Goal: Information Seeking & Learning: Learn about a topic

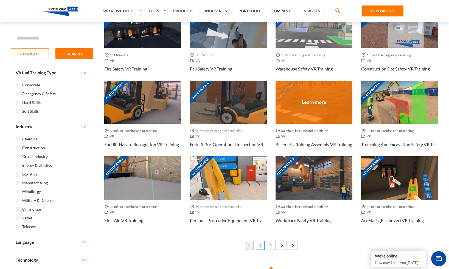
scroll to position [242, 0]
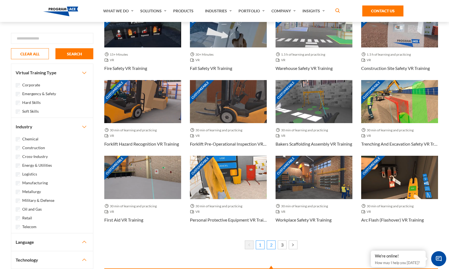
click at [270, 243] on link "2" at bounding box center [271, 245] width 9 height 9
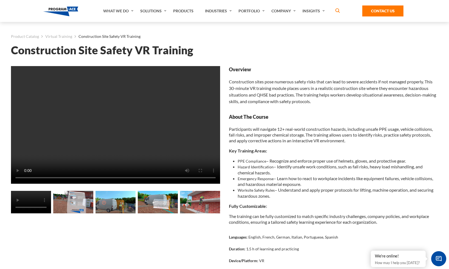
click at [201, 208] on img at bounding box center [200, 202] width 40 height 23
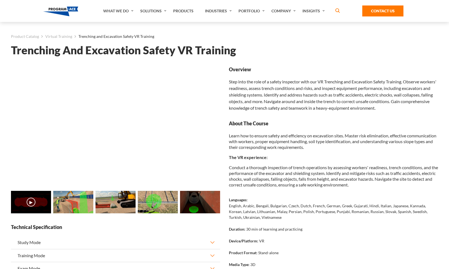
click at [106, 203] on img at bounding box center [115, 202] width 40 height 23
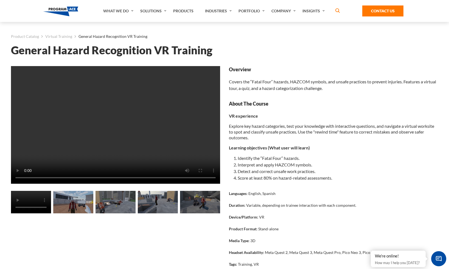
click at [210, 203] on img at bounding box center [200, 202] width 40 height 23
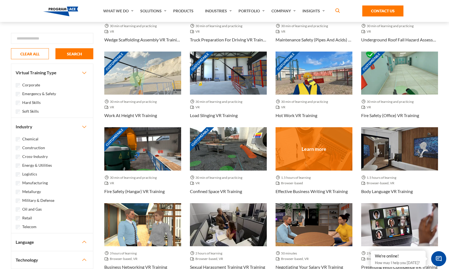
scroll to position [227, 0]
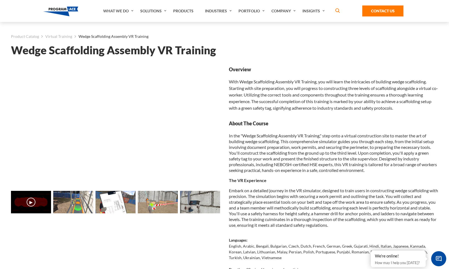
click at [77, 204] on img at bounding box center [73, 202] width 40 height 23
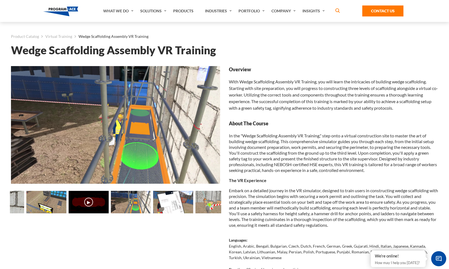
drag, startPoint x: 182, startPoint y: 208, endPoint x: 28, endPoint y: 204, distance: 153.7
click at [28, 204] on img at bounding box center [46, 202] width 40 height 23
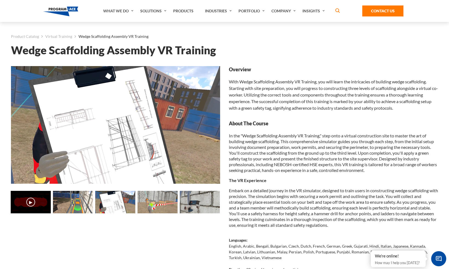
drag, startPoint x: 90, startPoint y: 206, endPoint x: 159, endPoint y: 210, distance: 69.0
click at [159, 210] on img at bounding box center [157, 202] width 40 height 23
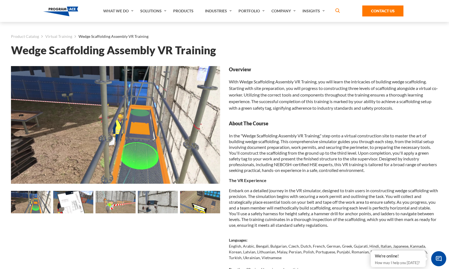
click at [37, 203] on img at bounding box center [31, 202] width 40 height 23
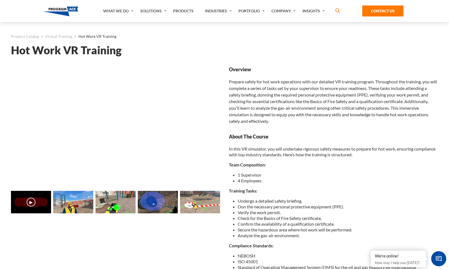
click at [112, 211] on img at bounding box center [115, 202] width 40 height 23
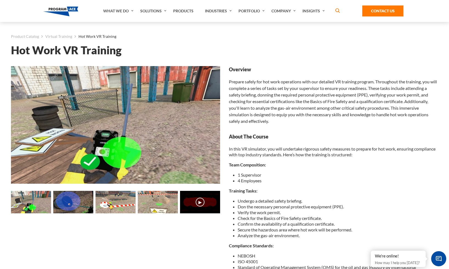
click at [30, 203] on img at bounding box center [31, 202] width 40 height 23
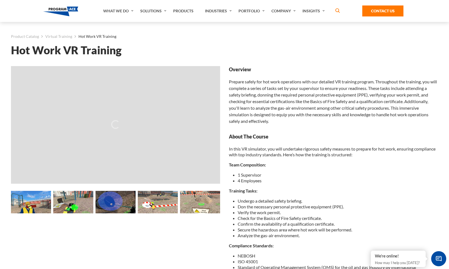
drag, startPoint x: 129, startPoint y: 205, endPoint x: 227, endPoint y: 206, distance: 98.0
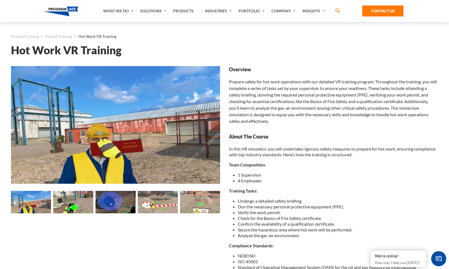
drag, startPoint x: 81, startPoint y: 206, endPoint x: 151, endPoint y: 206, distance: 69.7
click at [93, 206] on img at bounding box center [73, 202] width 40 height 23
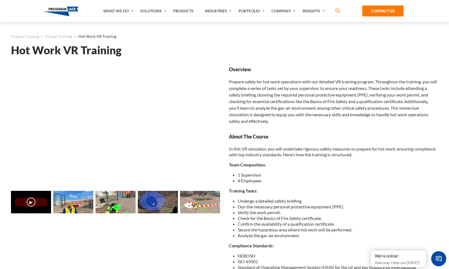
click at [66, 206] on img at bounding box center [73, 202] width 40 height 23
